Goal: Transaction & Acquisition: Book appointment/travel/reservation

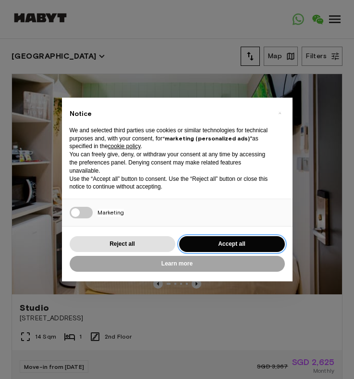
click at [201, 246] on button "Accept all" at bounding box center [232, 244] width 106 height 16
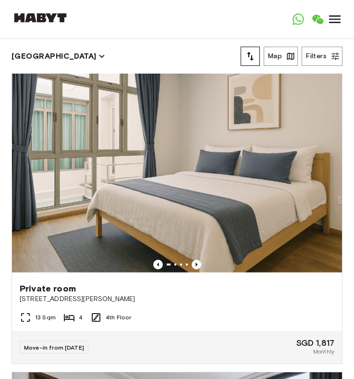
scroll to position [7951, 0]
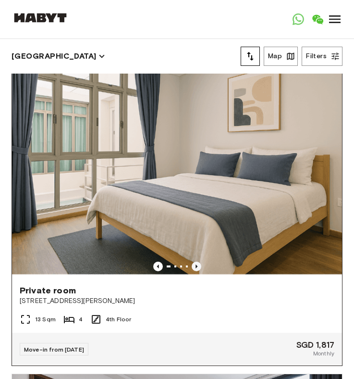
click at [195, 267] on icon "Previous image" at bounding box center [197, 267] width 10 height 10
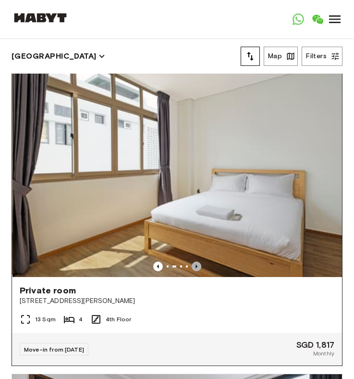
click at [197, 266] on icon "Previous image" at bounding box center [197, 266] width 2 height 4
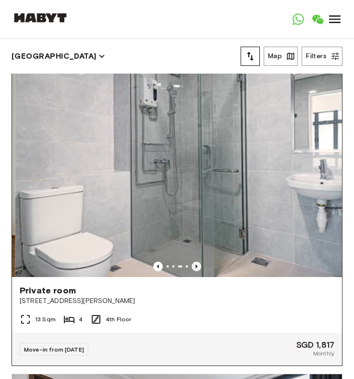
click at [197, 266] on icon "Previous image" at bounding box center [197, 266] width 2 height 4
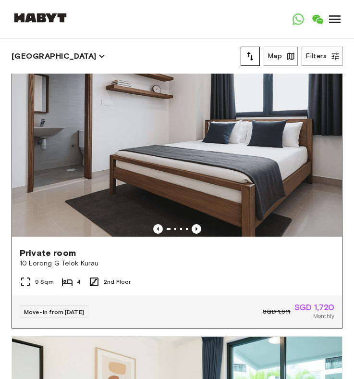
scroll to position [8308, 0]
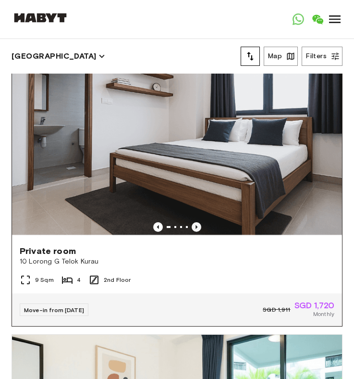
click at [196, 226] on icon "Previous image" at bounding box center [197, 227] width 2 height 4
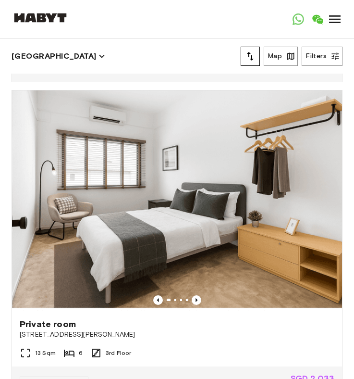
scroll to position [14472, 0]
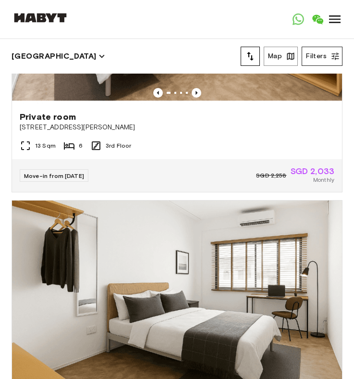
click at [324, 56] on button "Filters" at bounding box center [322, 56] width 41 height 19
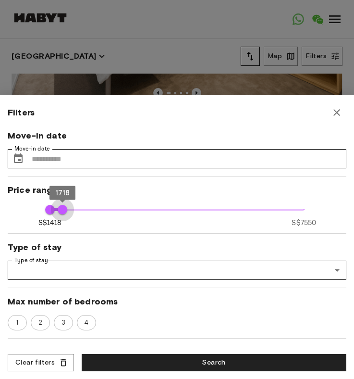
type input "****"
drag, startPoint x: 304, startPoint y: 213, endPoint x: 62, endPoint y: 216, distance: 242.4
click at [62, 214] on span "1708" at bounding box center [62, 210] width 10 height 10
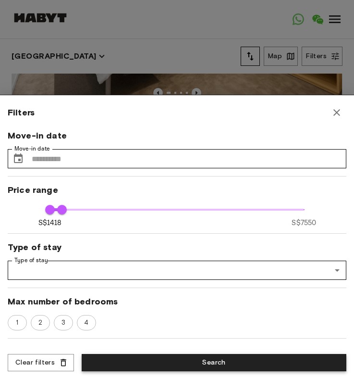
click at [184, 363] on button "Search" at bounding box center [214, 363] width 265 height 18
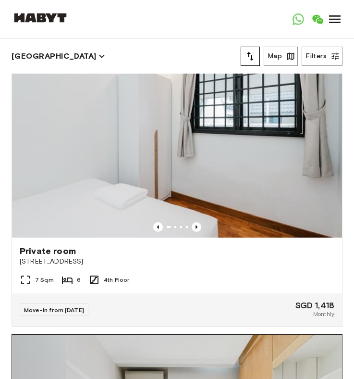
scroll to position [1324, 0]
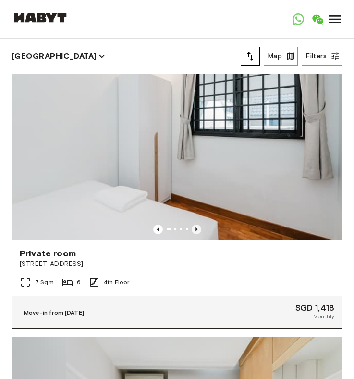
click at [195, 231] on icon "Previous image" at bounding box center [197, 230] width 10 height 10
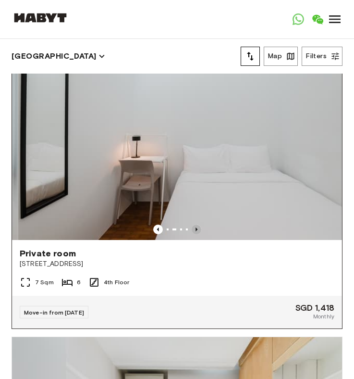
click at [195, 231] on icon "Previous image" at bounding box center [197, 230] width 10 height 10
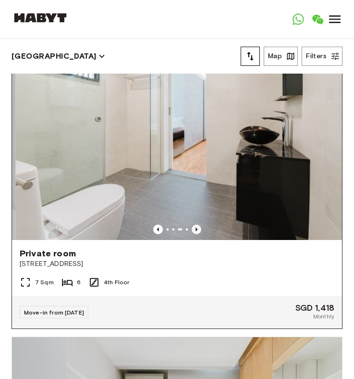
click at [195, 231] on icon "Previous image" at bounding box center [197, 230] width 10 height 10
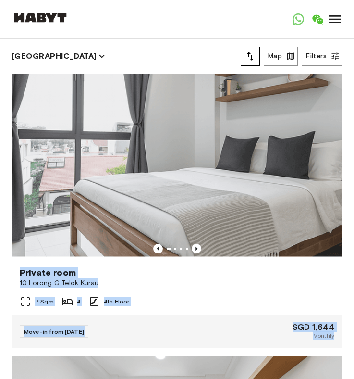
scroll to position [0, 0]
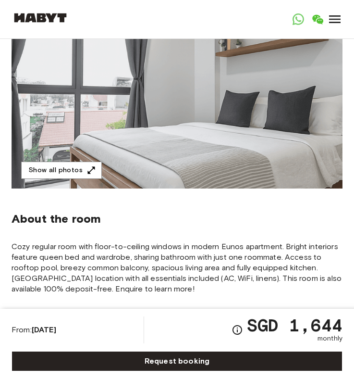
scroll to position [95, 0]
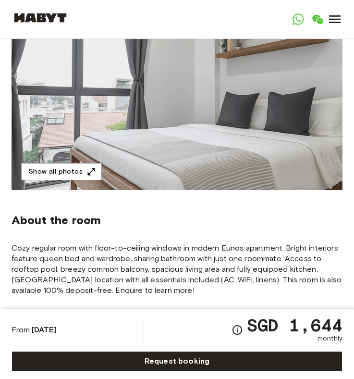
click at [119, 255] on span "Cozy regular room with floor-to-ceiling windows in modern Eunos apartment. Brig…" at bounding box center [177, 269] width 331 height 53
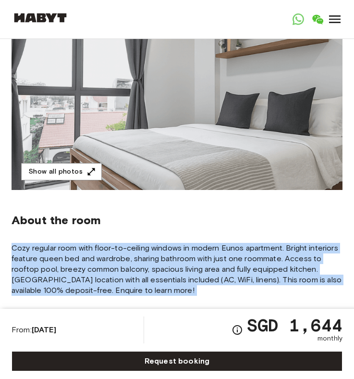
click at [119, 255] on span "Cozy regular room with floor-to-ceiling windows in modern Eunos apartment. Brig…" at bounding box center [177, 269] width 331 height 53
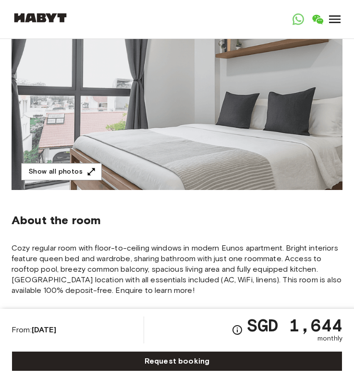
click at [186, 147] on img at bounding box center [177, 105] width 331 height 169
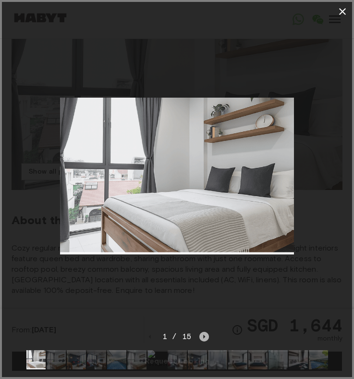
click at [203, 337] on icon "Next image" at bounding box center [204, 337] width 2 height 4
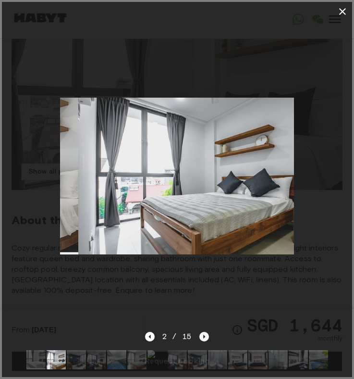
click at [203, 337] on icon "Next image" at bounding box center [204, 337] width 2 height 4
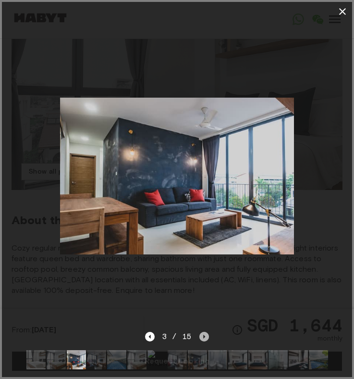
click at [203, 337] on icon "Next image" at bounding box center [204, 337] width 2 height 4
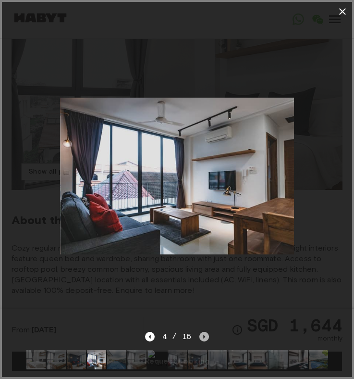
click at [203, 337] on icon "Next image" at bounding box center [204, 337] width 2 height 4
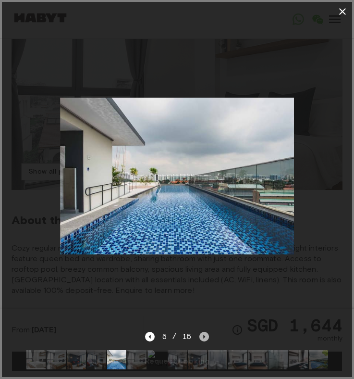
click at [203, 337] on icon "Next image" at bounding box center [204, 337] width 2 height 4
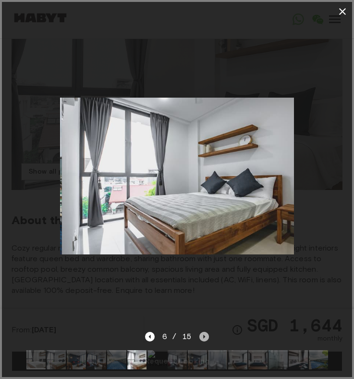
click at [203, 337] on icon "Next image" at bounding box center [204, 337] width 2 height 4
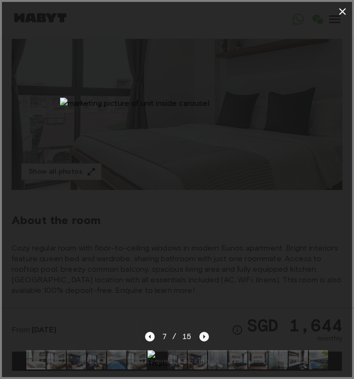
click at [203, 337] on icon "Next image" at bounding box center [204, 337] width 2 height 4
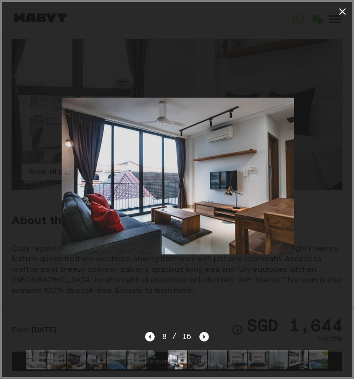
click at [203, 337] on icon "Next image" at bounding box center [204, 337] width 2 height 4
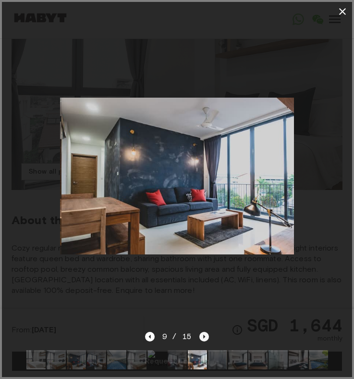
click at [203, 338] on icon "Next image" at bounding box center [204, 337] width 2 height 4
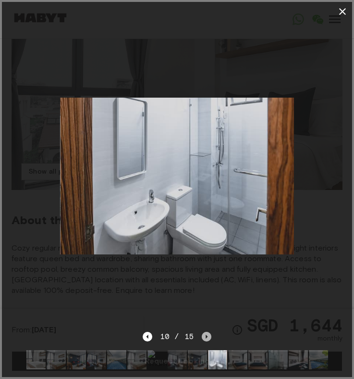
click at [203, 338] on icon "Next image" at bounding box center [207, 337] width 10 height 10
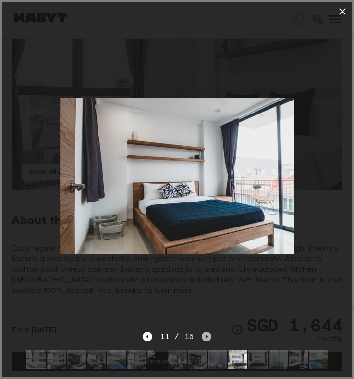
click at [203, 338] on icon "Next image" at bounding box center [207, 337] width 10 height 10
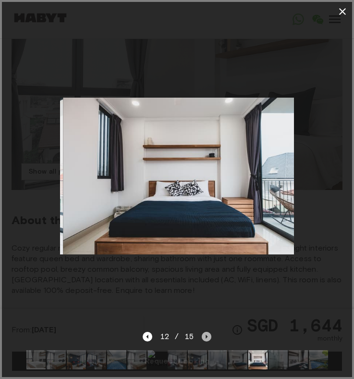
click at [204, 338] on icon "Next image" at bounding box center [207, 337] width 10 height 10
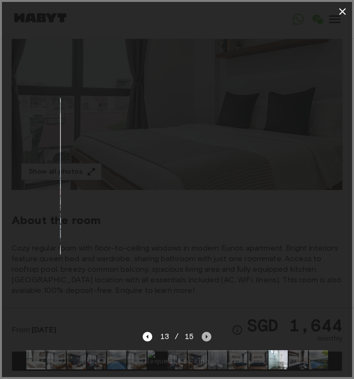
click at [204, 338] on icon "Next image" at bounding box center [207, 337] width 10 height 10
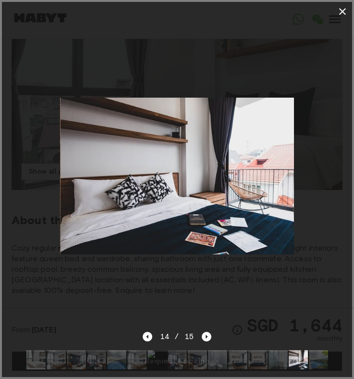
click at [249, 302] on div at bounding box center [177, 176] width 351 height 310
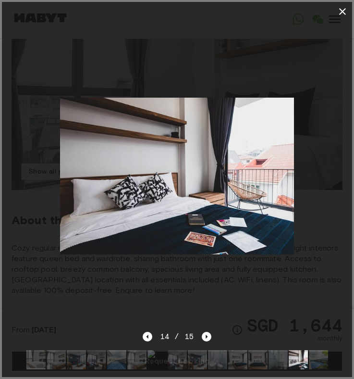
click at [345, 11] on icon "button" at bounding box center [343, 12] width 12 height 12
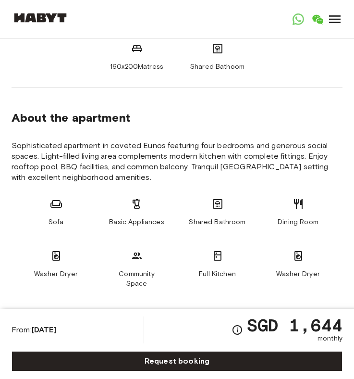
scroll to position [423, 0]
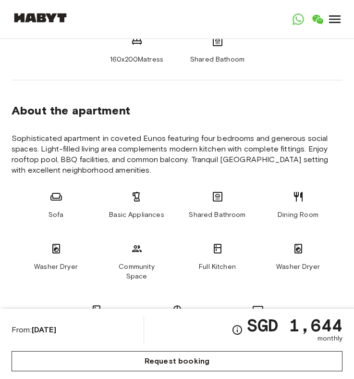
click at [194, 360] on link "Request booking" at bounding box center [177, 361] width 331 height 20
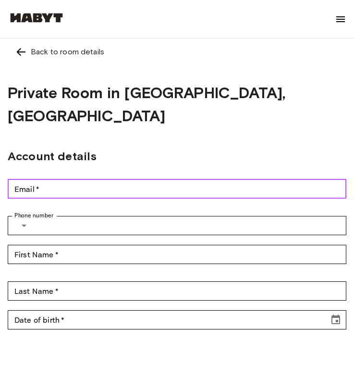
click at [117, 179] on input "Email   *" at bounding box center [177, 188] width 339 height 19
type input "**********"
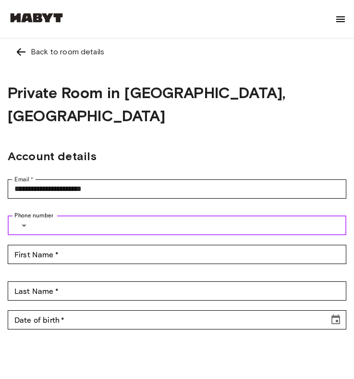
click at [90, 216] on input "Phone number" at bounding box center [192, 225] width 309 height 19
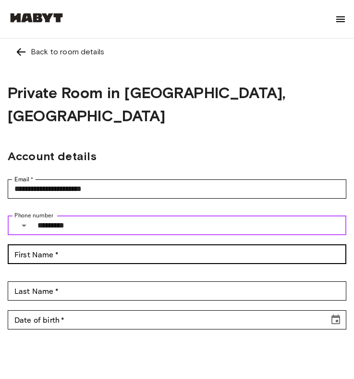
type input "*********"
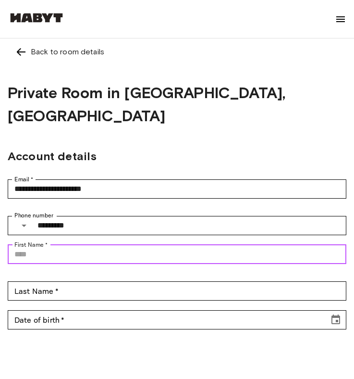
click at [78, 245] on input "First Name   *" at bounding box center [177, 254] width 339 height 19
type input "***"
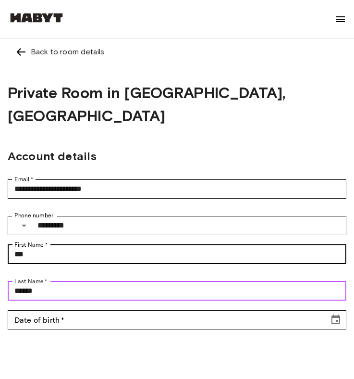
type input "******"
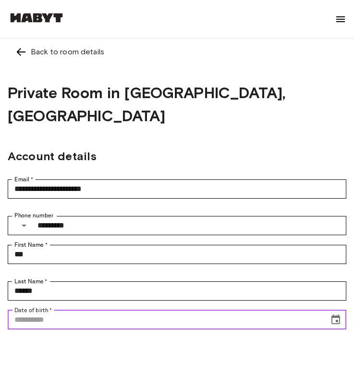
click at [336, 314] on icon "Choose date" at bounding box center [336, 320] width 12 height 12
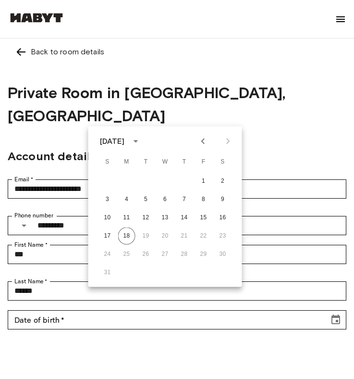
click at [125, 140] on div "August 2025" at bounding box center [112, 142] width 25 height 12
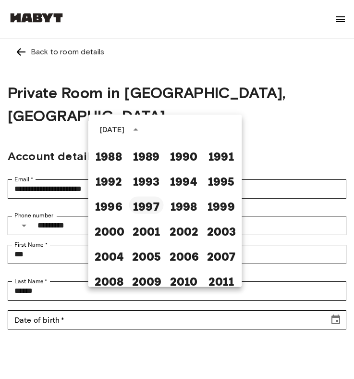
scroll to position [544, 0]
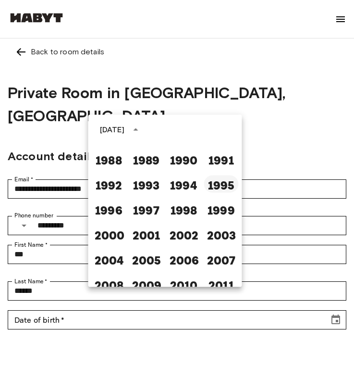
click at [222, 189] on button "1995" at bounding box center [221, 184] width 35 height 17
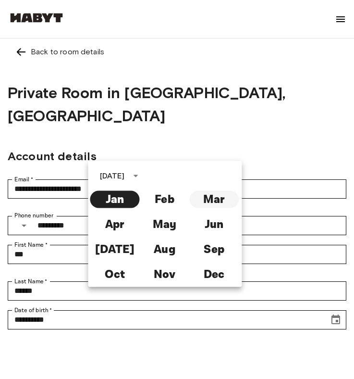
click at [218, 198] on button "Mar" at bounding box center [214, 199] width 50 height 17
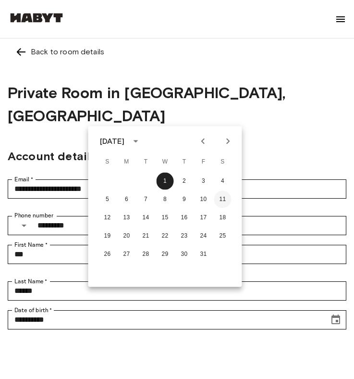
click at [223, 202] on button "11" at bounding box center [222, 199] width 17 height 17
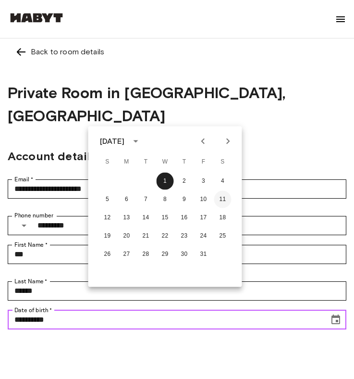
type input "**********"
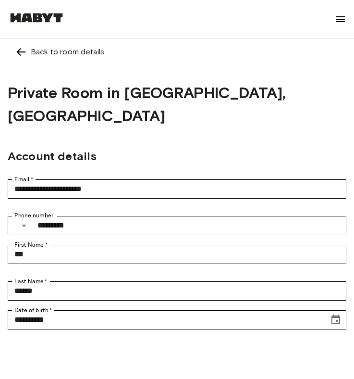
click at [235, 339] on div "**********" at bounding box center [177, 337] width 339 height 65
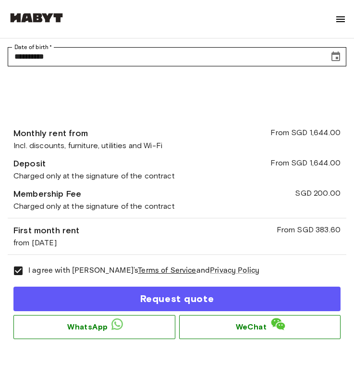
scroll to position [265, 0]
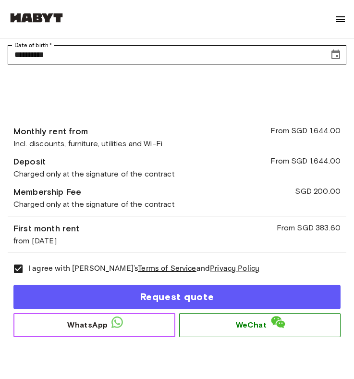
click at [87, 319] on span "WhatsApp" at bounding box center [87, 325] width 40 height 12
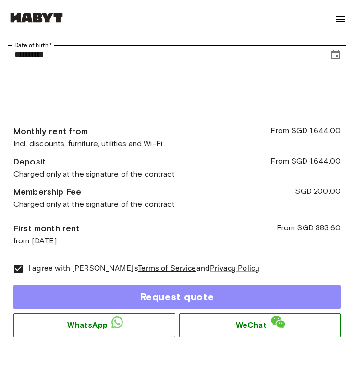
click at [151, 285] on button "Request quote" at bounding box center [176, 297] width 327 height 25
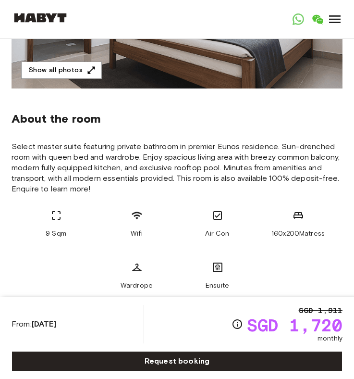
scroll to position [197, 0]
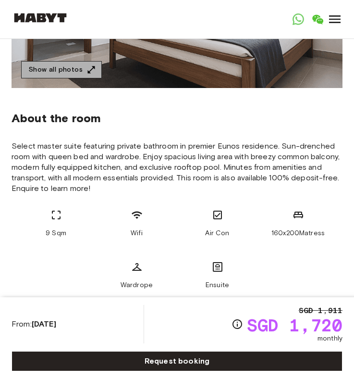
click at [87, 73] on icon "button" at bounding box center [92, 70] width 10 height 10
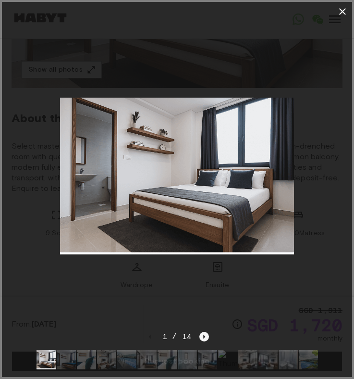
click at [201, 335] on icon "Next image" at bounding box center [205, 337] width 10 height 10
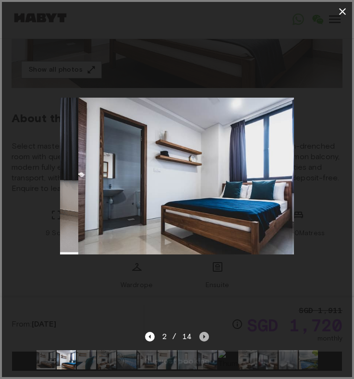
click at [201, 335] on icon "Next image" at bounding box center [205, 337] width 10 height 10
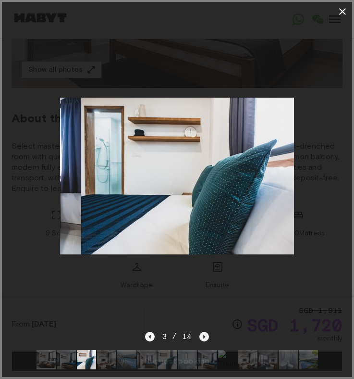
click at [201, 335] on icon "Next image" at bounding box center [205, 337] width 10 height 10
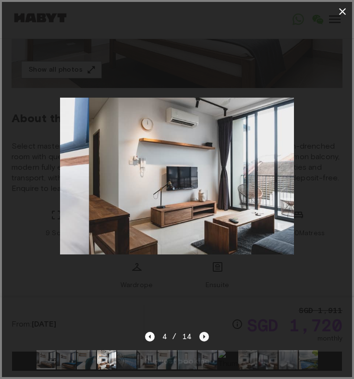
click at [201, 335] on icon "Next image" at bounding box center [205, 337] width 10 height 10
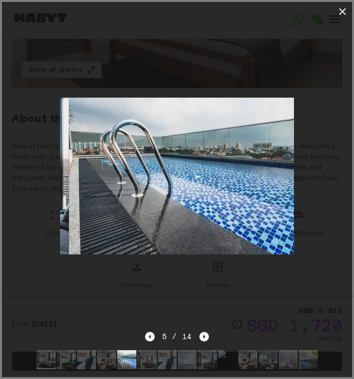
click at [201, 335] on icon "Next image" at bounding box center [205, 337] width 10 height 10
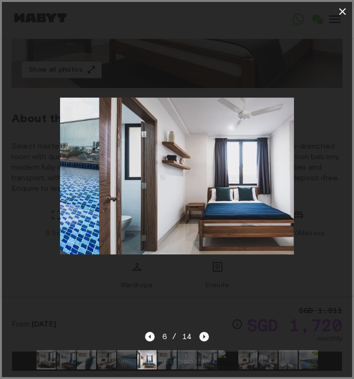
click at [201, 335] on icon "Next image" at bounding box center [205, 337] width 10 height 10
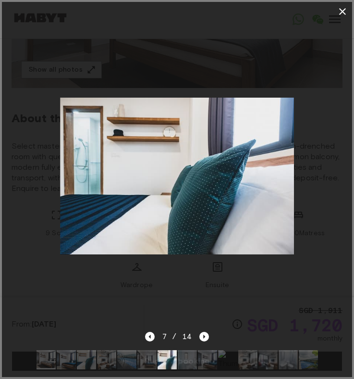
click at [346, 13] on icon "button" at bounding box center [343, 12] width 12 height 12
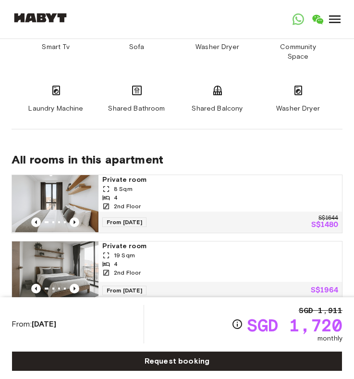
scroll to position [683, 0]
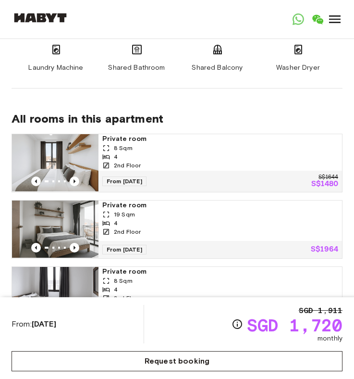
click at [142, 356] on link "Request booking" at bounding box center [177, 361] width 331 height 20
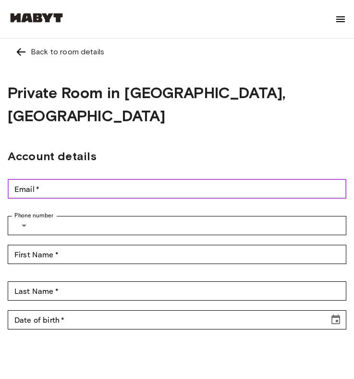
click at [74, 179] on input "Email   *" at bounding box center [177, 188] width 339 height 19
type input "**********"
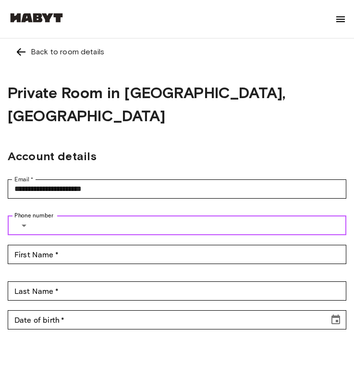
click at [58, 216] on input "Phone number" at bounding box center [192, 225] width 309 height 19
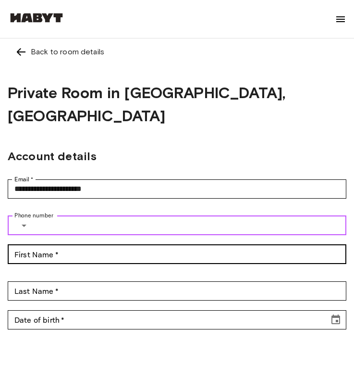
type input "*********"
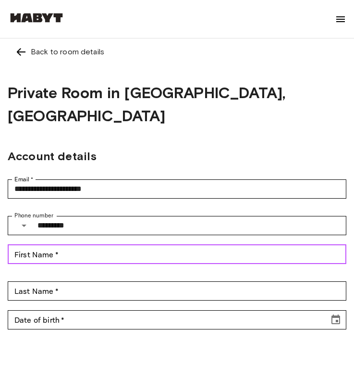
click at [71, 245] on input "First Name   *" at bounding box center [177, 254] width 339 height 19
type input "***"
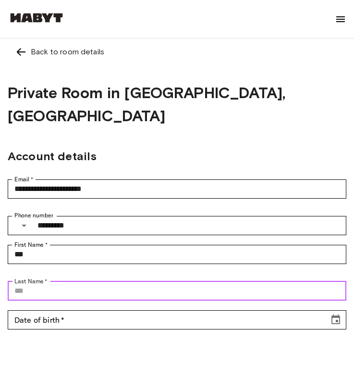
click at [68, 281] on input "Last Name   *" at bounding box center [177, 290] width 339 height 19
type input "******"
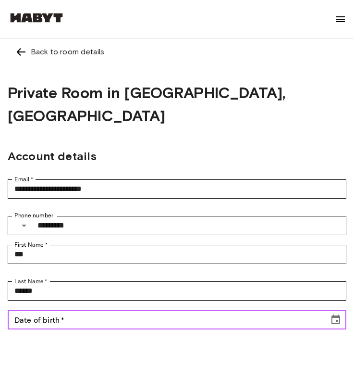
click at [70, 310] on input "Date of birth   *" at bounding box center [165, 319] width 315 height 19
click at [337, 314] on icon "Choose date" at bounding box center [336, 319] width 9 height 10
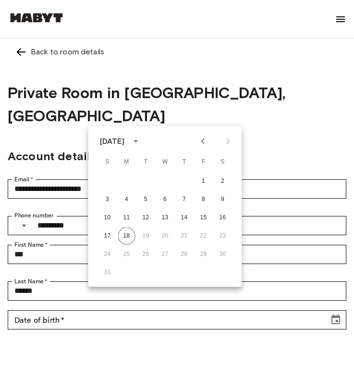
click at [141, 138] on icon "calendar view is open, switch to year view" at bounding box center [136, 142] width 12 height 12
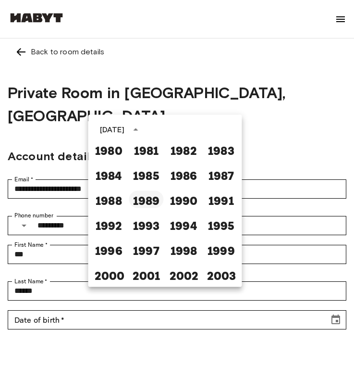
scroll to position [506, 0]
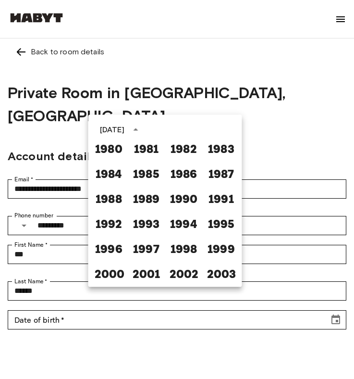
click at [213, 234] on div "1995" at bounding box center [222, 222] width 38 height 25
click at [213, 228] on button "1995" at bounding box center [221, 222] width 35 height 17
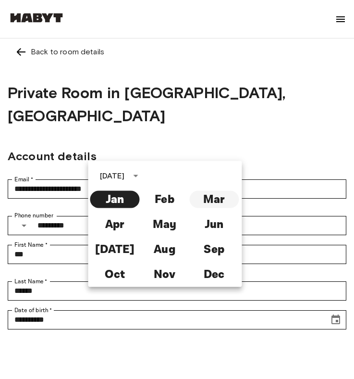
click at [208, 203] on button "Mar" at bounding box center [214, 199] width 50 height 17
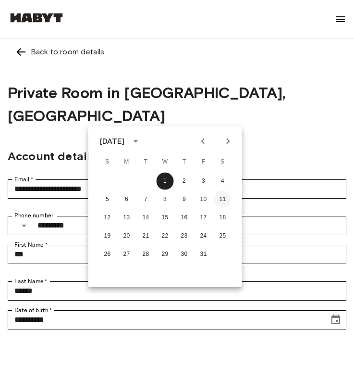
click at [223, 195] on button "11" at bounding box center [222, 199] width 17 height 17
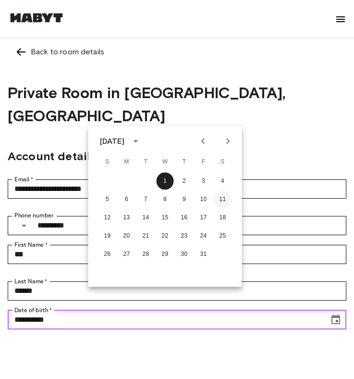
type input "**********"
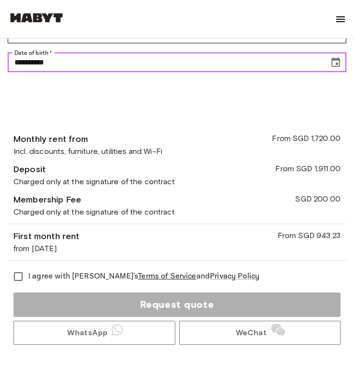
scroll to position [259, 0]
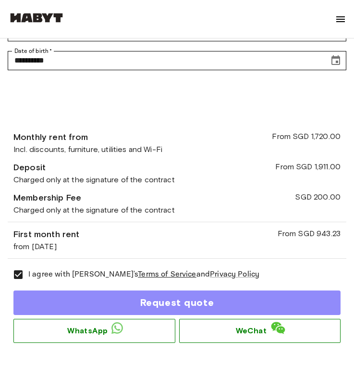
click at [71, 290] on button "Request quote" at bounding box center [176, 302] width 327 height 25
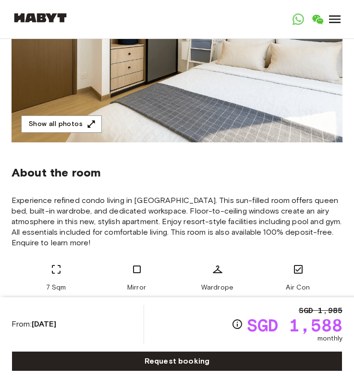
scroll to position [78, 0]
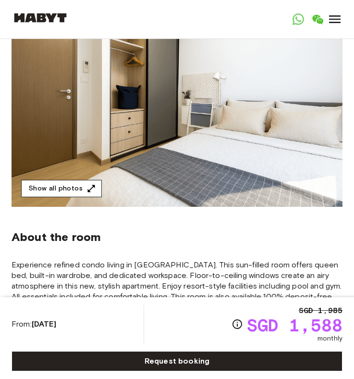
click at [79, 185] on button "Show all photos" at bounding box center [61, 189] width 81 height 18
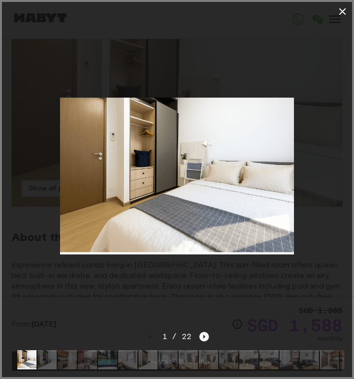
click at [204, 338] on icon "Next image" at bounding box center [205, 337] width 10 height 10
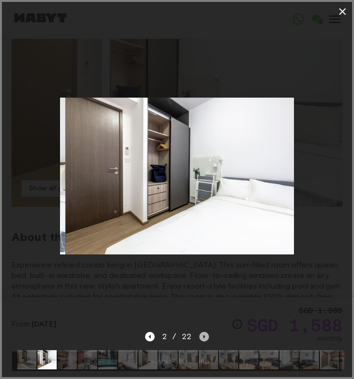
click at [204, 338] on icon "Next image" at bounding box center [205, 337] width 10 height 10
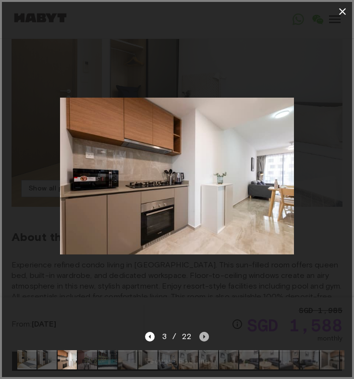
click at [207, 340] on icon "Next image" at bounding box center [205, 337] width 10 height 10
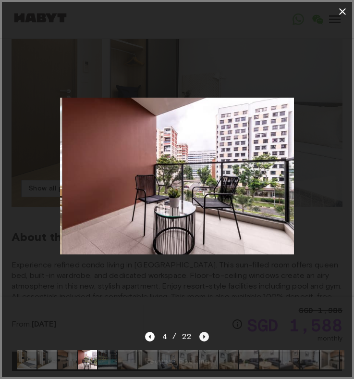
click at [207, 340] on icon "Next image" at bounding box center [205, 337] width 10 height 10
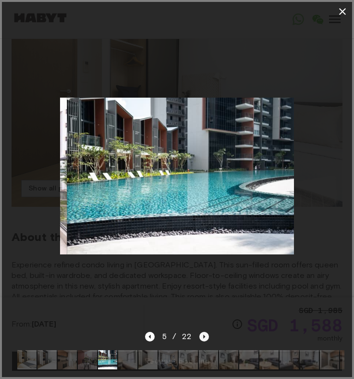
click at [207, 340] on icon "Next image" at bounding box center [205, 337] width 10 height 10
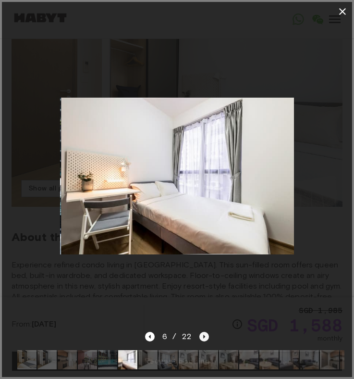
click at [207, 340] on icon "Next image" at bounding box center [205, 337] width 10 height 10
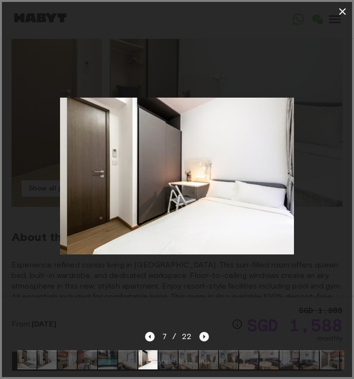
click at [207, 340] on icon "Next image" at bounding box center [205, 337] width 10 height 10
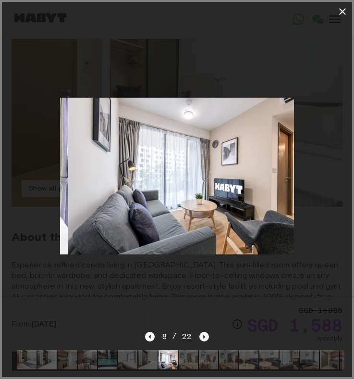
click at [207, 340] on icon "Next image" at bounding box center [205, 337] width 10 height 10
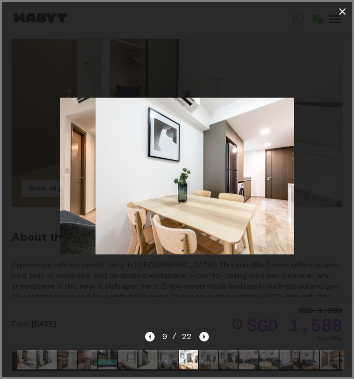
click at [207, 340] on icon "Next image" at bounding box center [205, 337] width 10 height 10
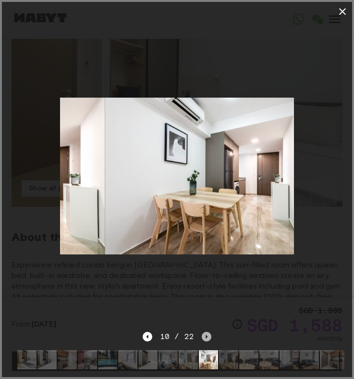
click at [207, 340] on icon "Next image" at bounding box center [207, 337] width 10 height 10
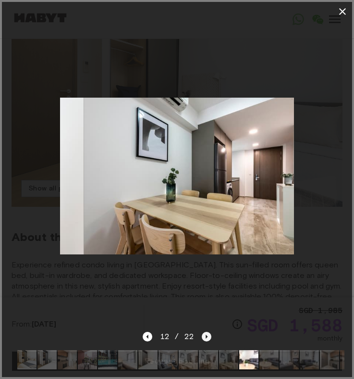
click at [207, 340] on icon "Next image" at bounding box center [207, 337] width 10 height 10
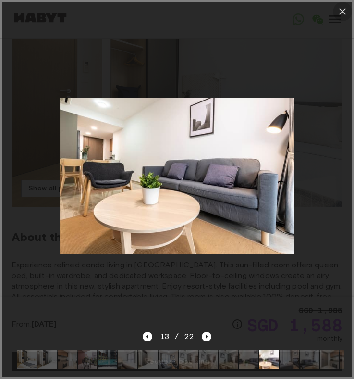
click at [339, 12] on icon "button" at bounding box center [343, 12] width 12 height 12
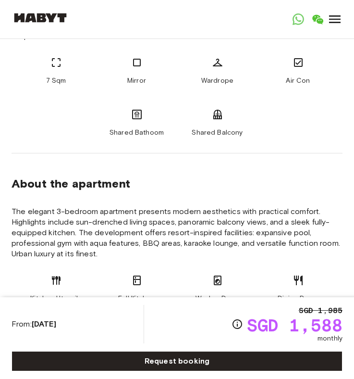
scroll to position [350, 0]
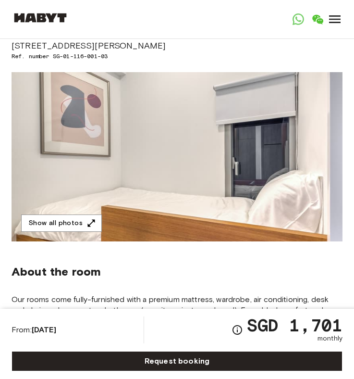
scroll to position [118, 0]
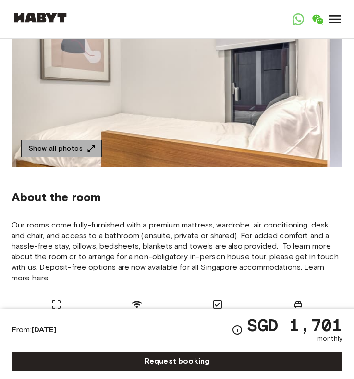
click at [91, 151] on icon "button" at bounding box center [92, 149] width 10 height 10
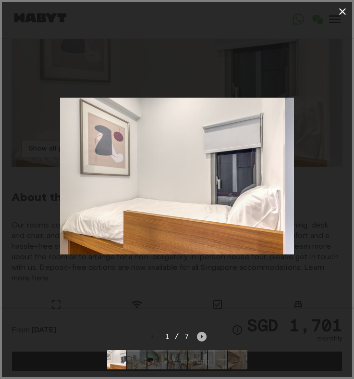
click at [198, 339] on icon "Next image" at bounding box center [202, 337] width 10 height 10
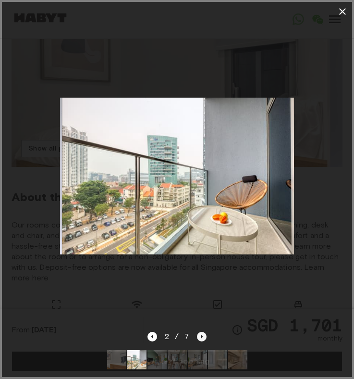
click at [200, 340] on icon "Next image" at bounding box center [202, 337] width 10 height 10
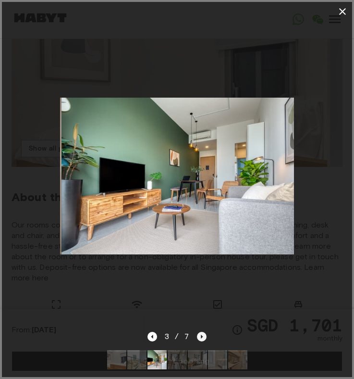
click at [200, 340] on icon "Next image" at bounding box center [202, 337] width 10 height 10
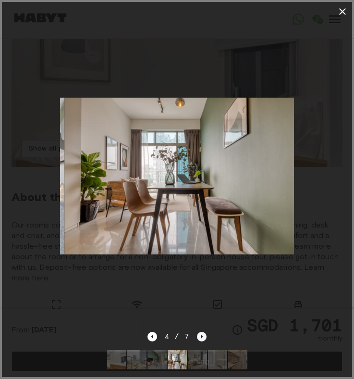
click at [200, 340] on icon "Next image" at bounding box center [202, 337] width 10 height 10
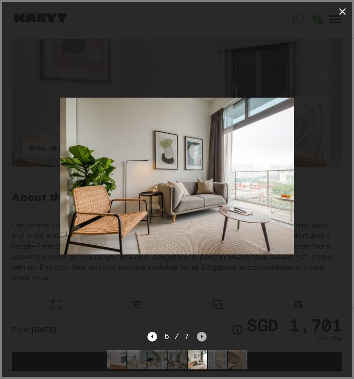
click at [200, 340] on icon "Next image" at bounding box center [202, 337] width 10 height 10
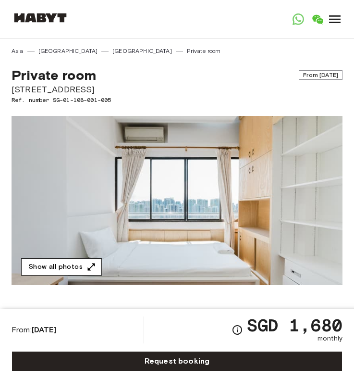
click at [90, 261] on button "Show all photos" at bounding box center [61, 267] width 81 height 18
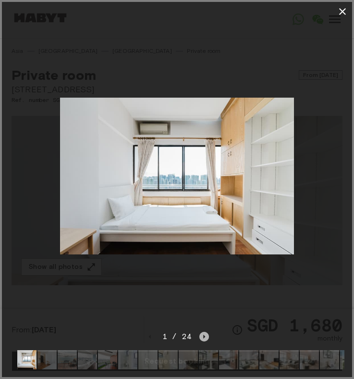
click at [201, 339] on icon "Next image" at bounding box center [205, 337] width 10 height 10
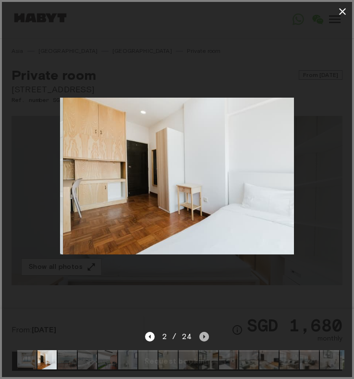
click at [206, 335] on icon "Next image" at bounding box center [205, 337] width 10 height 10
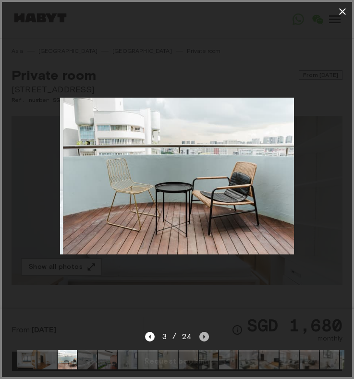
click at [206, 335] on icon "Next image" at bounding box center [205, 337] width 10 height 10
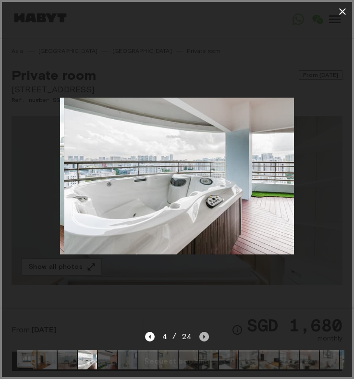
click at [206, 335] on icon "Next image" at bounding box center [205, 337] width 10 height 10
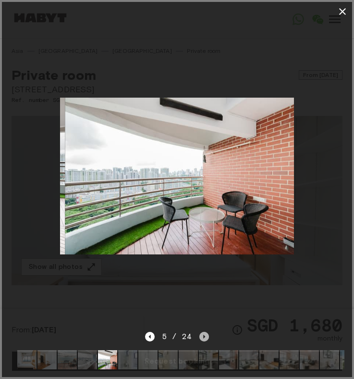
click at [206, 335] on icon "Next image" at bounding box center [205, 337] width 10 height 10
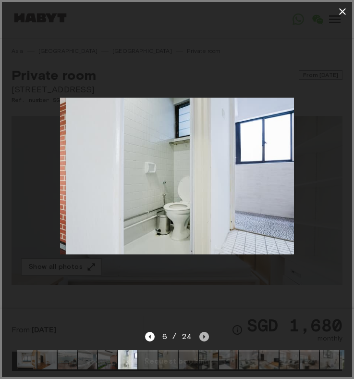
click at [206, 335] on icon "Next image" at bounding box center [205, 337] width 10 height 10
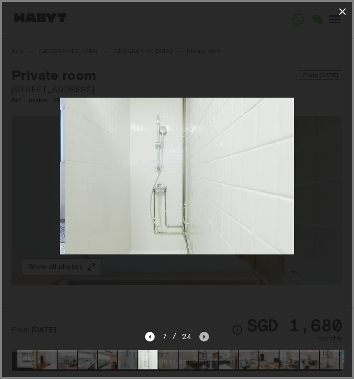
click at [206, 335] on icon "Next image" at bounding box center [205, 337] width 10 height 10
